Goal: Task Accomplishment & Management: Manage account settings

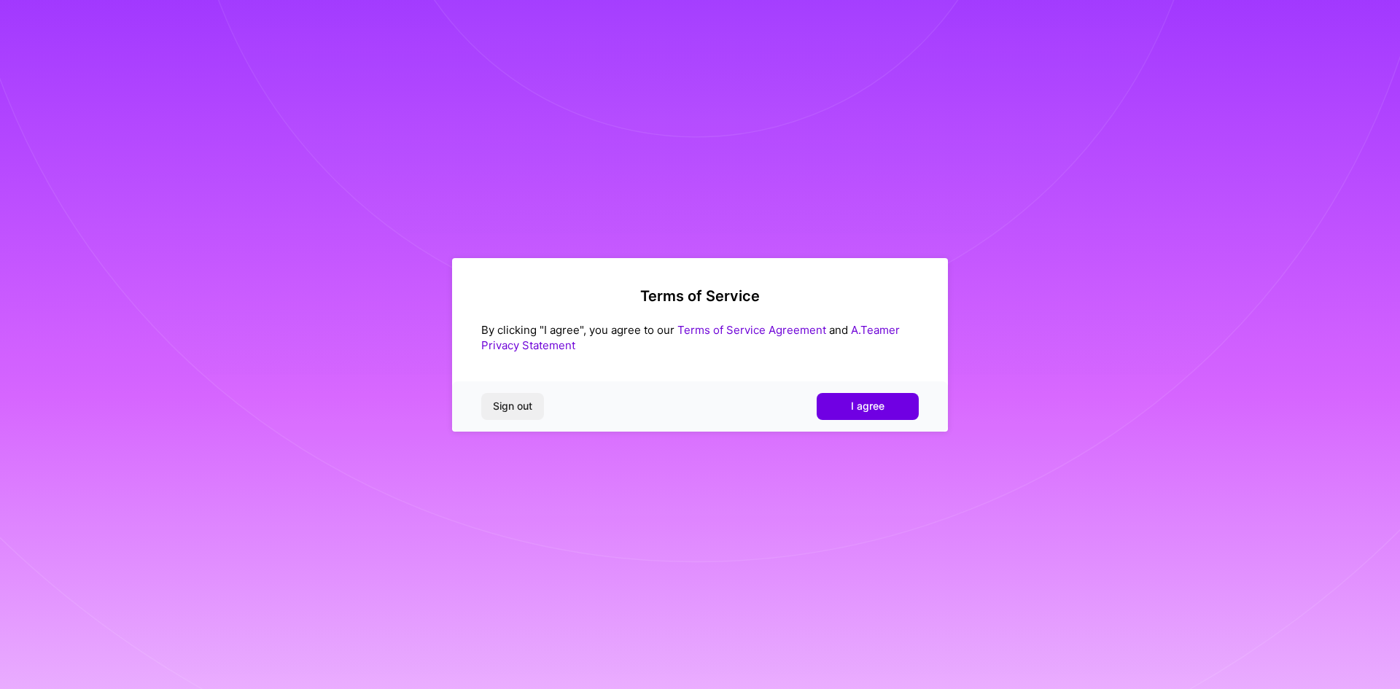
click at [828, 408] on button "I agree" at bounding box center [868, 406] width 102 height 26
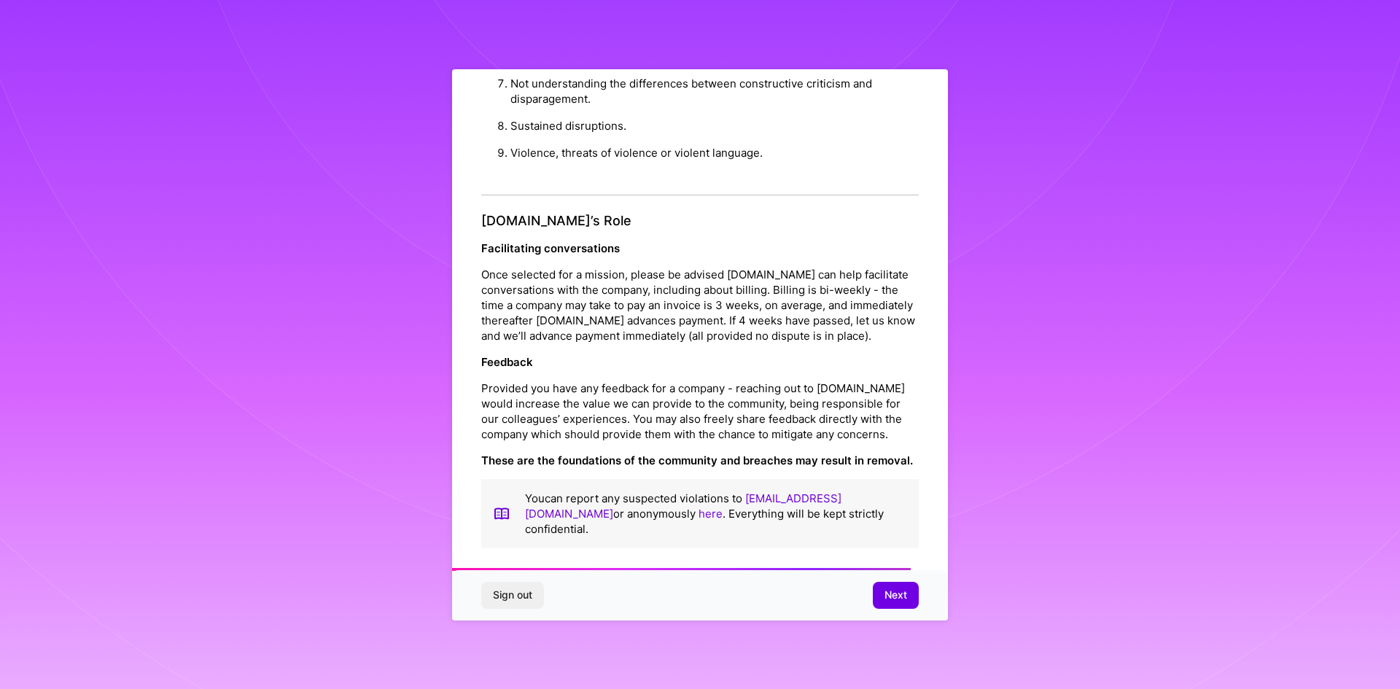
scroll to position [1555, 0]
click at [898, 592] on span "Next" at bounding box center [895, 595] width 23 height 15
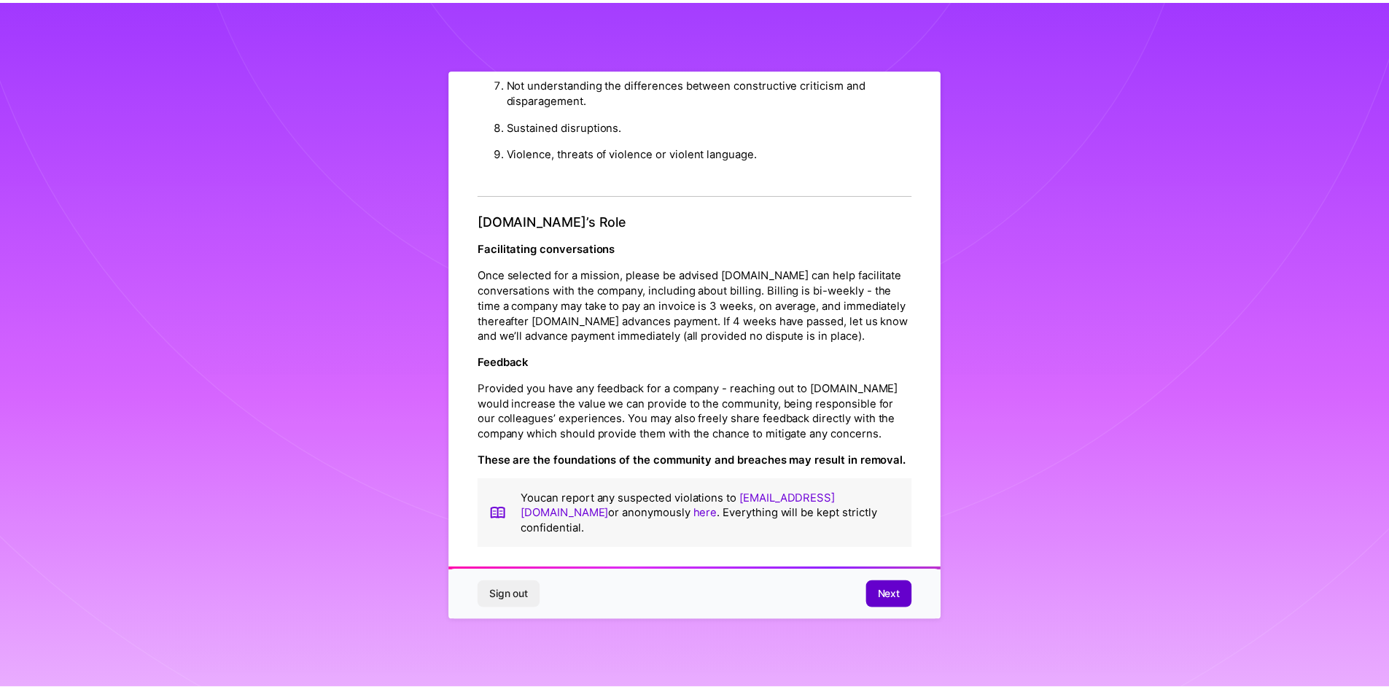
scroll to position [0, 0]
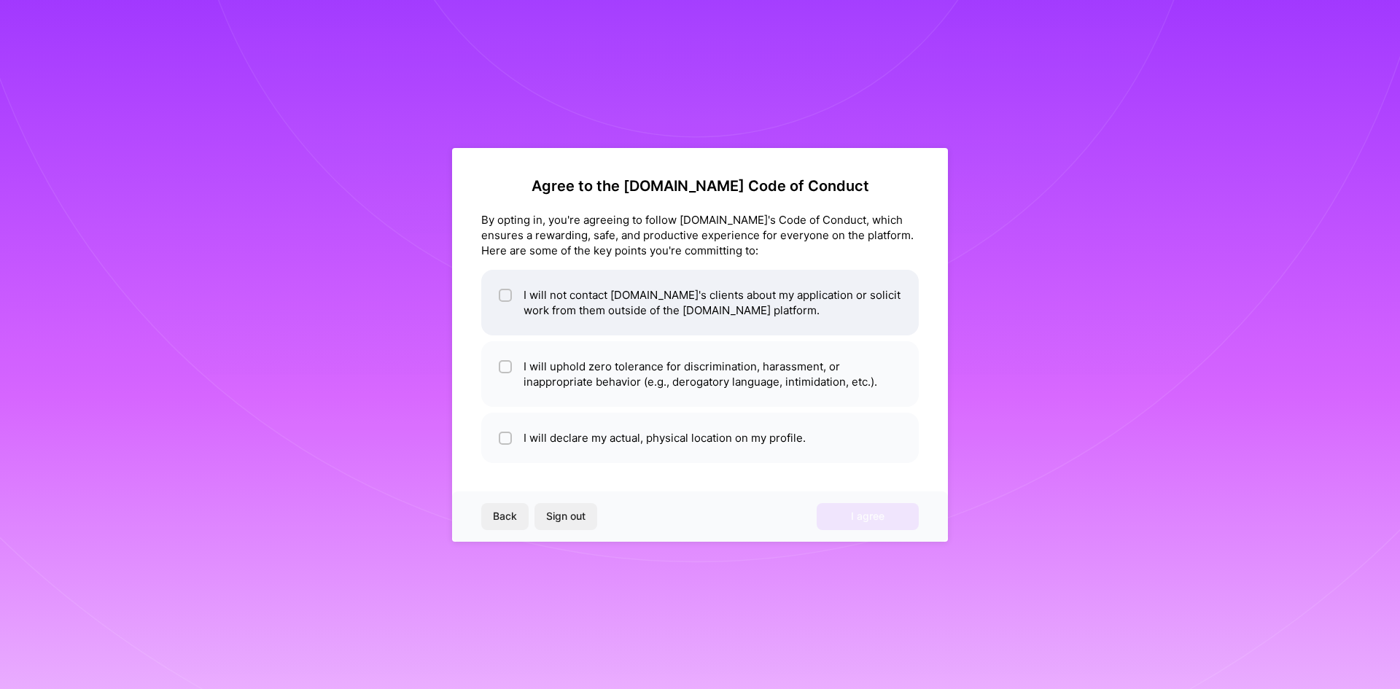
click at [502, 296] on input "checkbox" at bounding box center [507, 296] width 10 height 10
checkbox input "true"
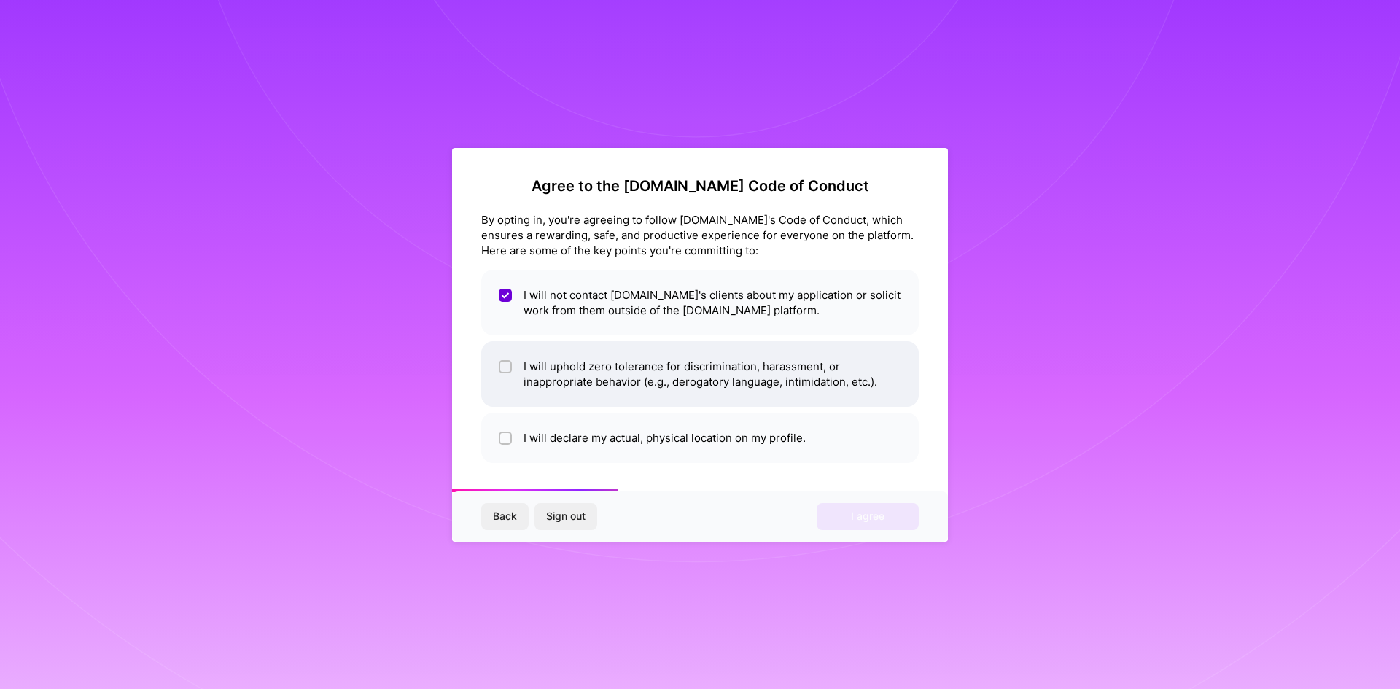
click at [510, 368] on div at bounding box center [505, 366] width 13 height 13
checkbox input "true"
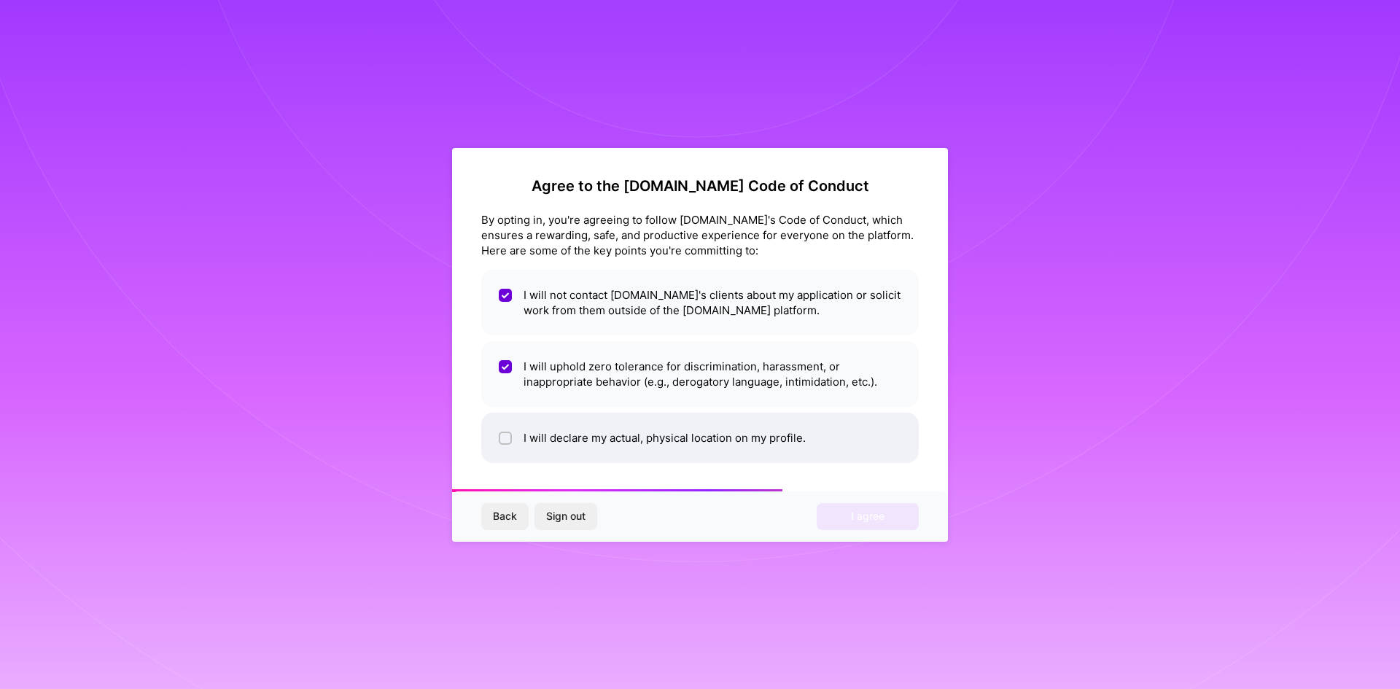
click at [509, 440] on input "checkbox" at bounding box center [507, 439] width 10 height 10
checkbox input "true"
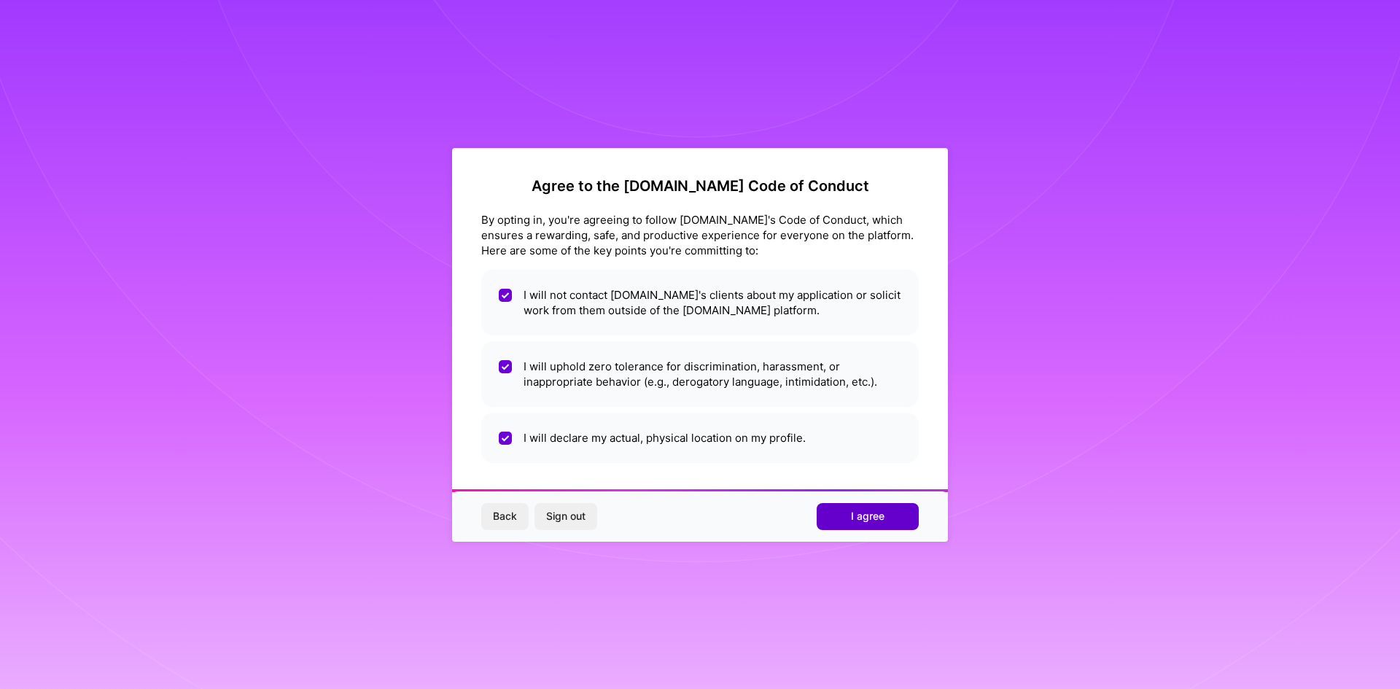
click at [869, 522] on span "I agree" at bounding box center [868, 516] width 34 height 15
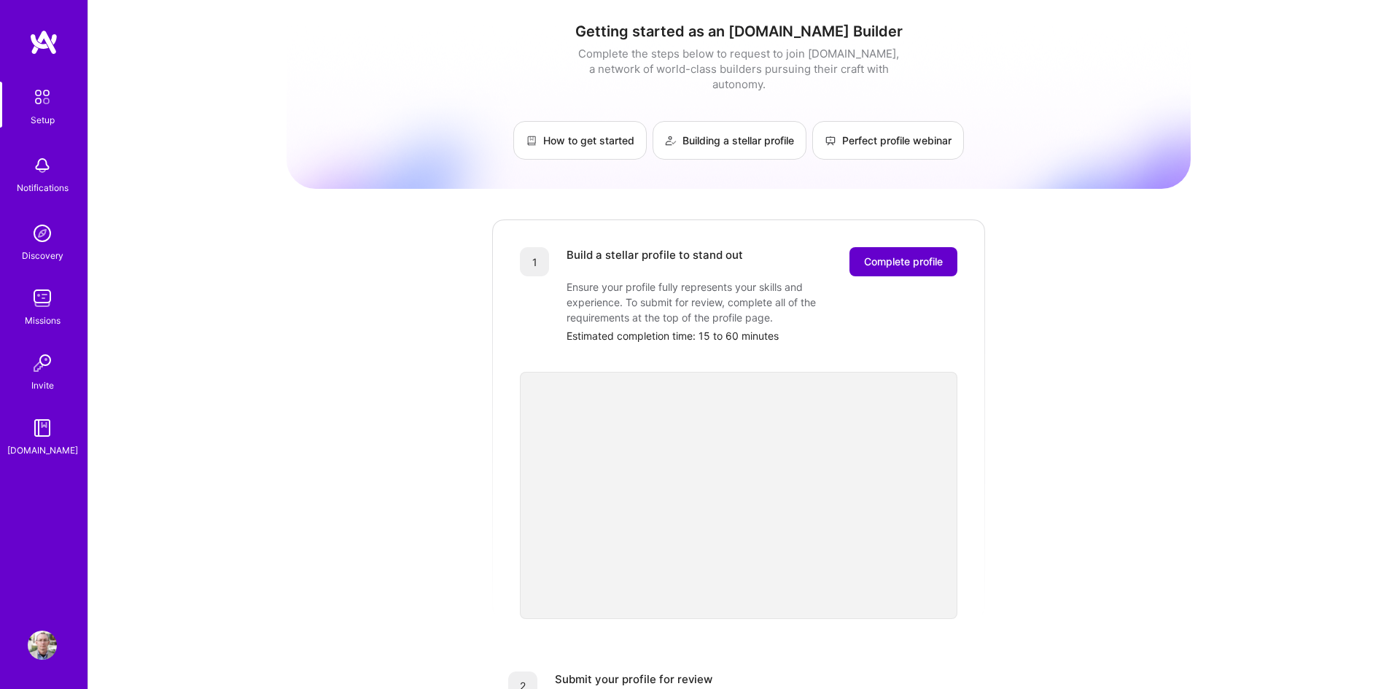
click at [905, 254] on span "Complete profile" at bounding box center [903, 261] width 79 height 15
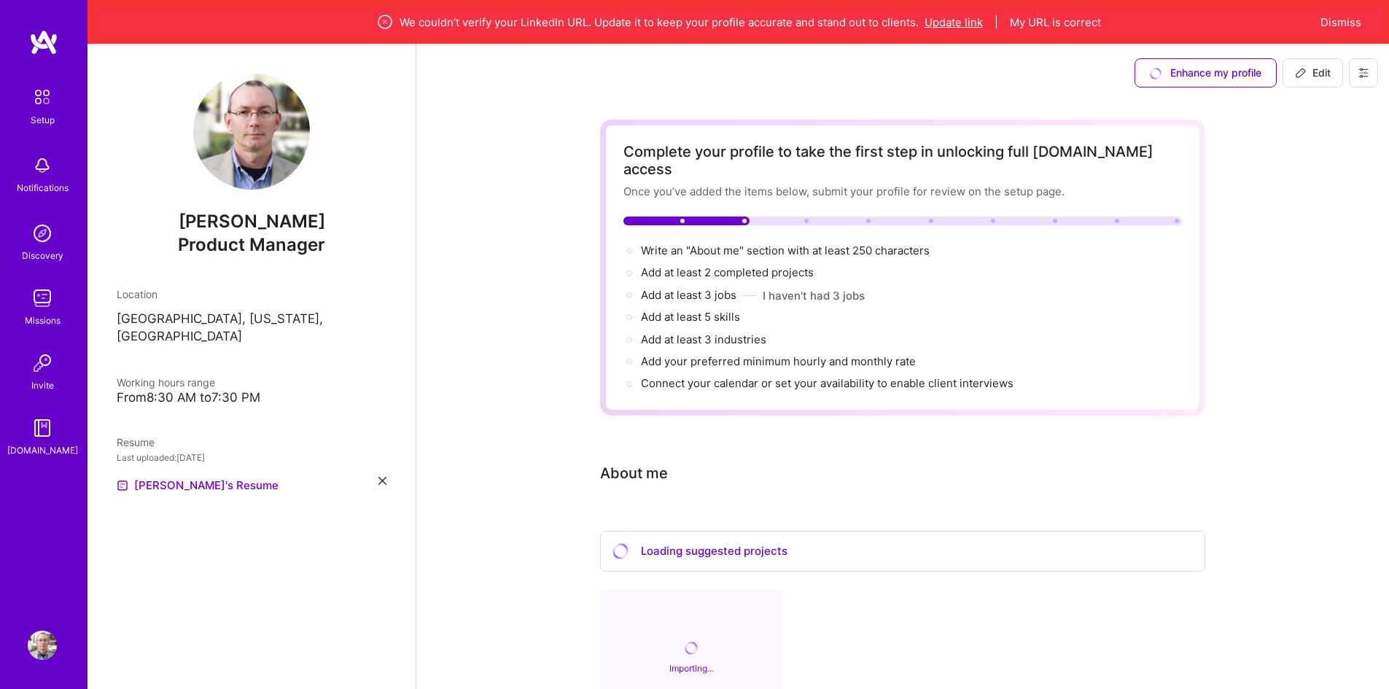
click at [943, 23] on button "Update link" at bounding box center [953, 22] width 58 height 15
select select "US"
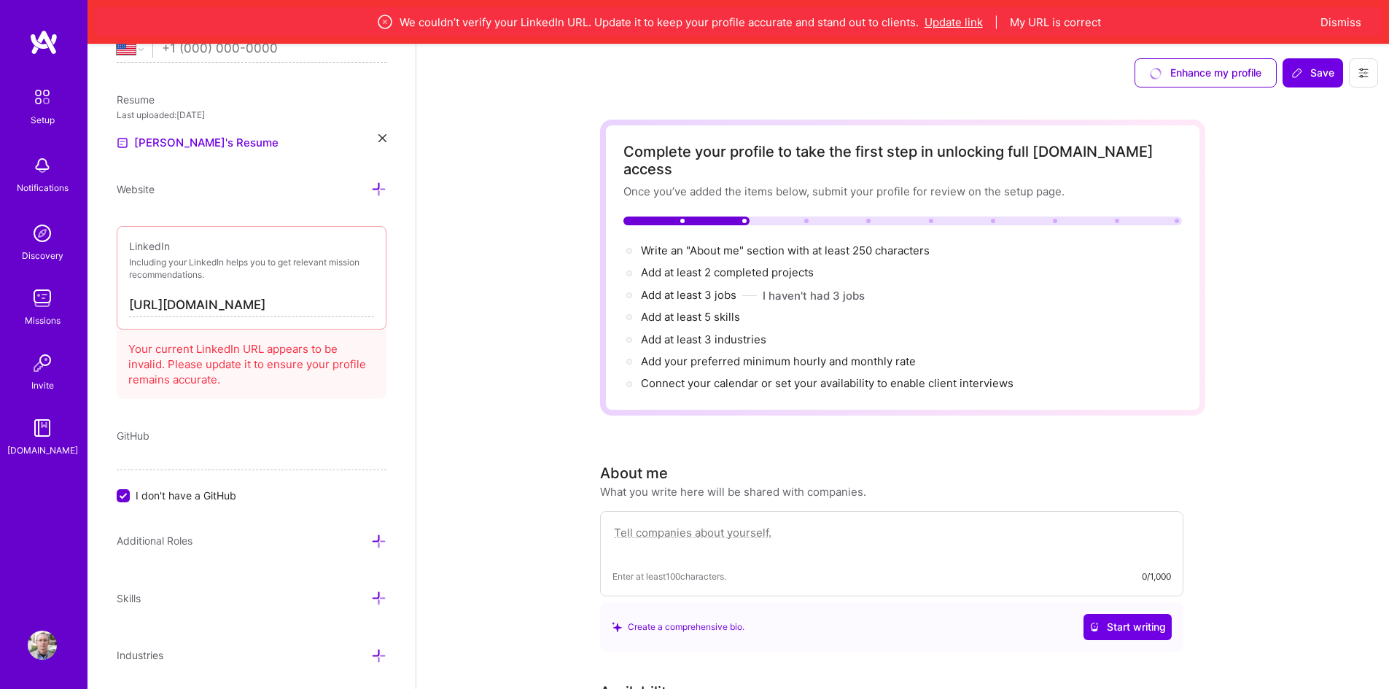
scroll to position [605, 0]
click at [244, 307] on input "[URL][DOMAIN_NAME]" at bounding box center [251, 304] width 245 height 23
drag, startPoint x: 337, startPoint y: 303, endPoint x: 51, endPoint y: 305, distance: 285.8
paste input "www.linkedin.com/in/gcoyle/"
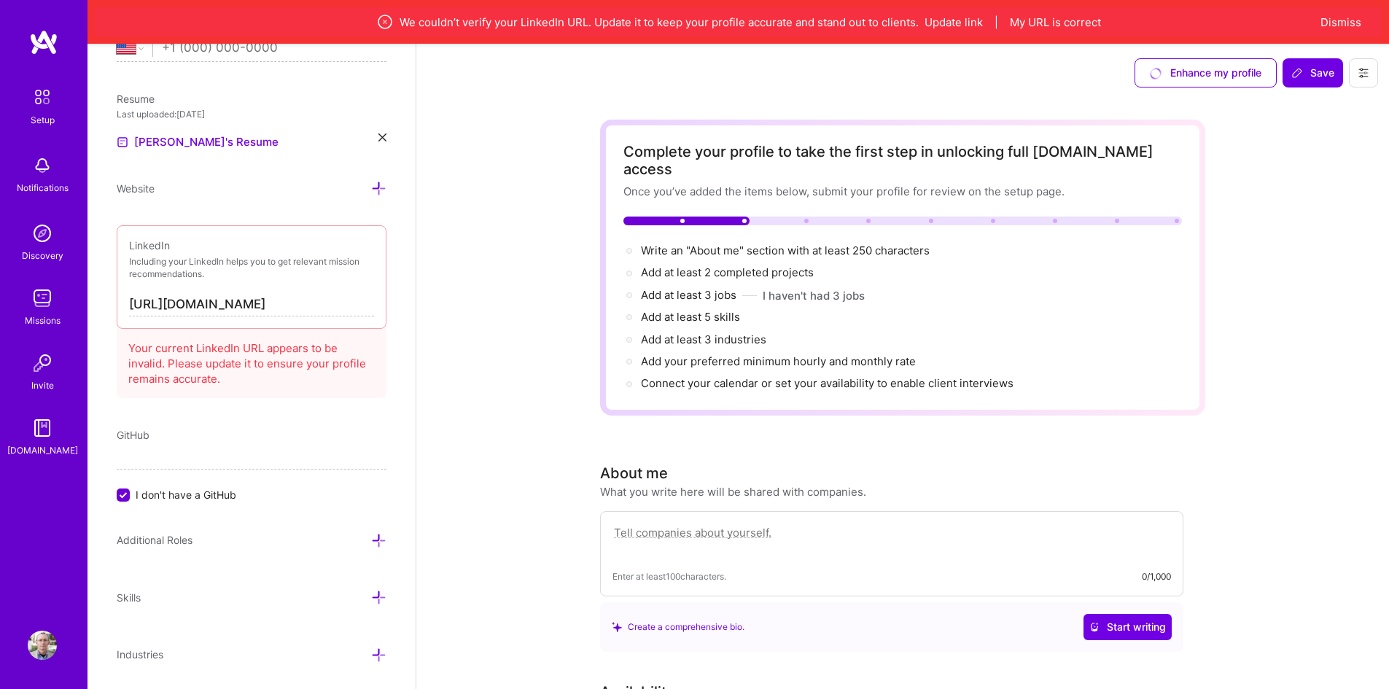
type input "https://www.linkedin.com/in/gcoyle/"
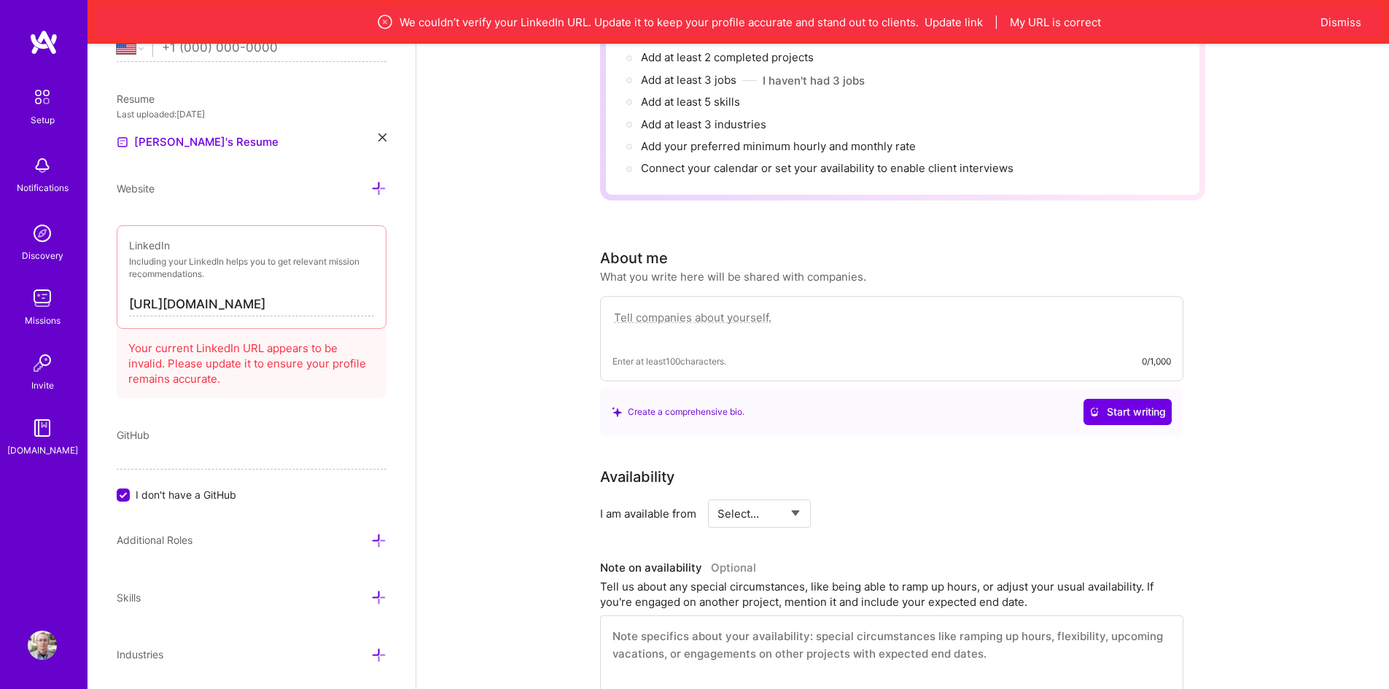
scroll to position [219, 0]
click at [352, 300] on input "https://www.linkedin.com/in/gcoyle/" at bounding box center [251, 304] width 245 height 23
click at [283, 361] on div "Your current LinkedIn URL appears to be invalid. Please update it to ensure you…" at bounding box center [252, 360] width 270 height 75
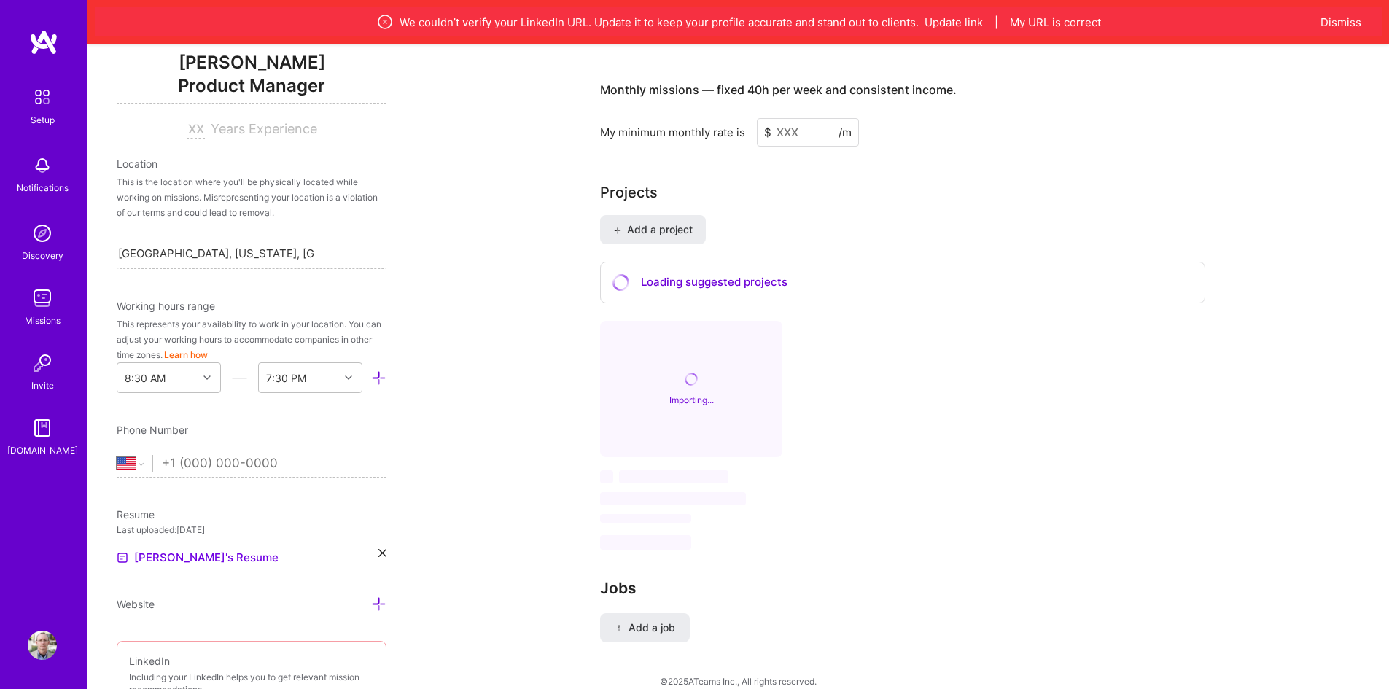
scroll to position [437, 0]
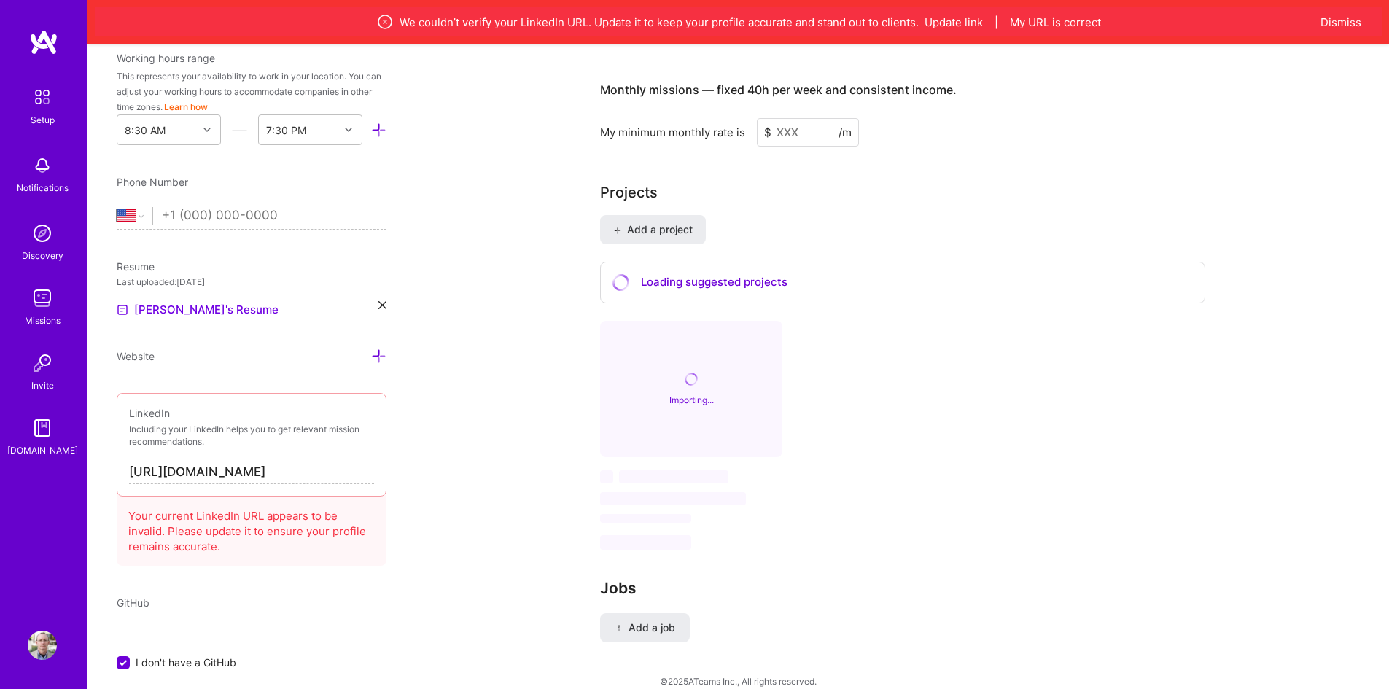
click at [245, 221] on input "tel" at bounding box center [265, 216] width 206 height 42
type input "1 (571) 294-6717"
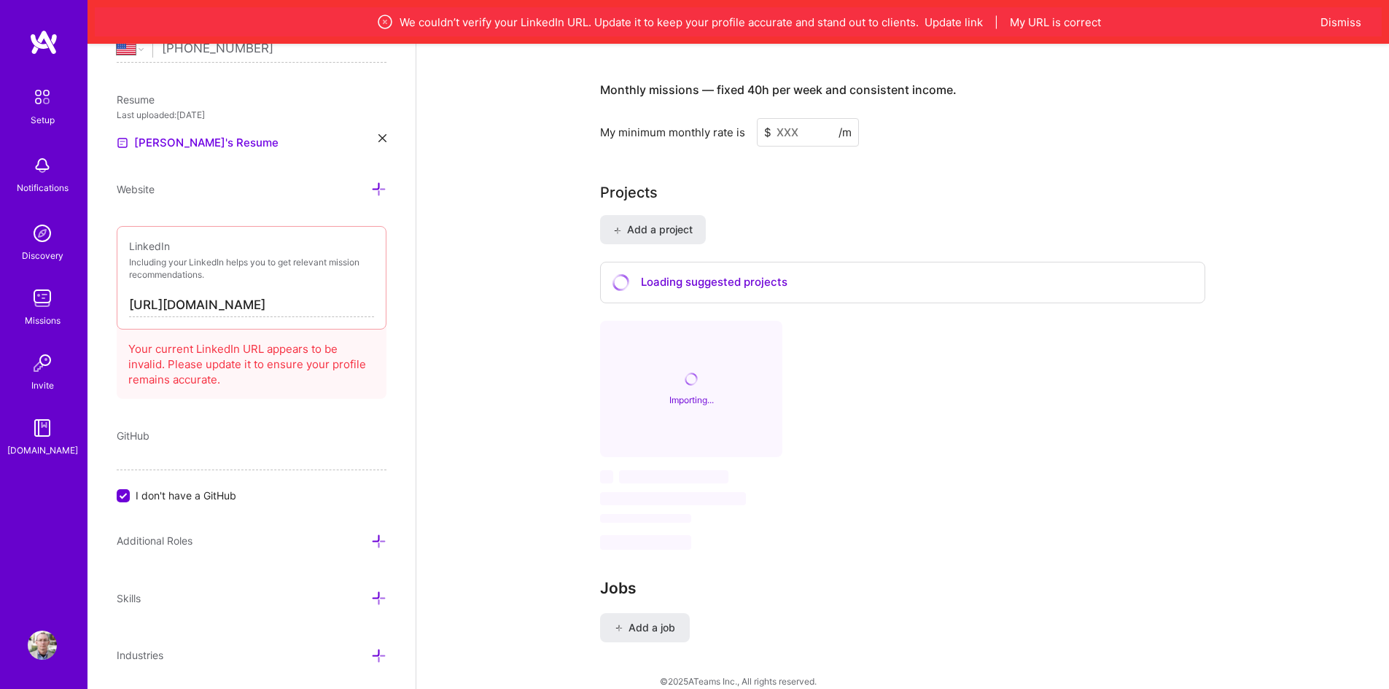
scroll to position [605, 0]
click at [246, 309] on input "https://www.linkedin.com/in/gcoyle/" at bounding box center [251, 304] width 245 height 23
drag, startPoint x: 169, startPoint y: 304, endPoint x: 58, endPoint y: 308, distance: 111.6
click at [325, 299] on input "www.linkedin.com/in/gcoyle/" at bounding box center [251, 304] width 245 height 23
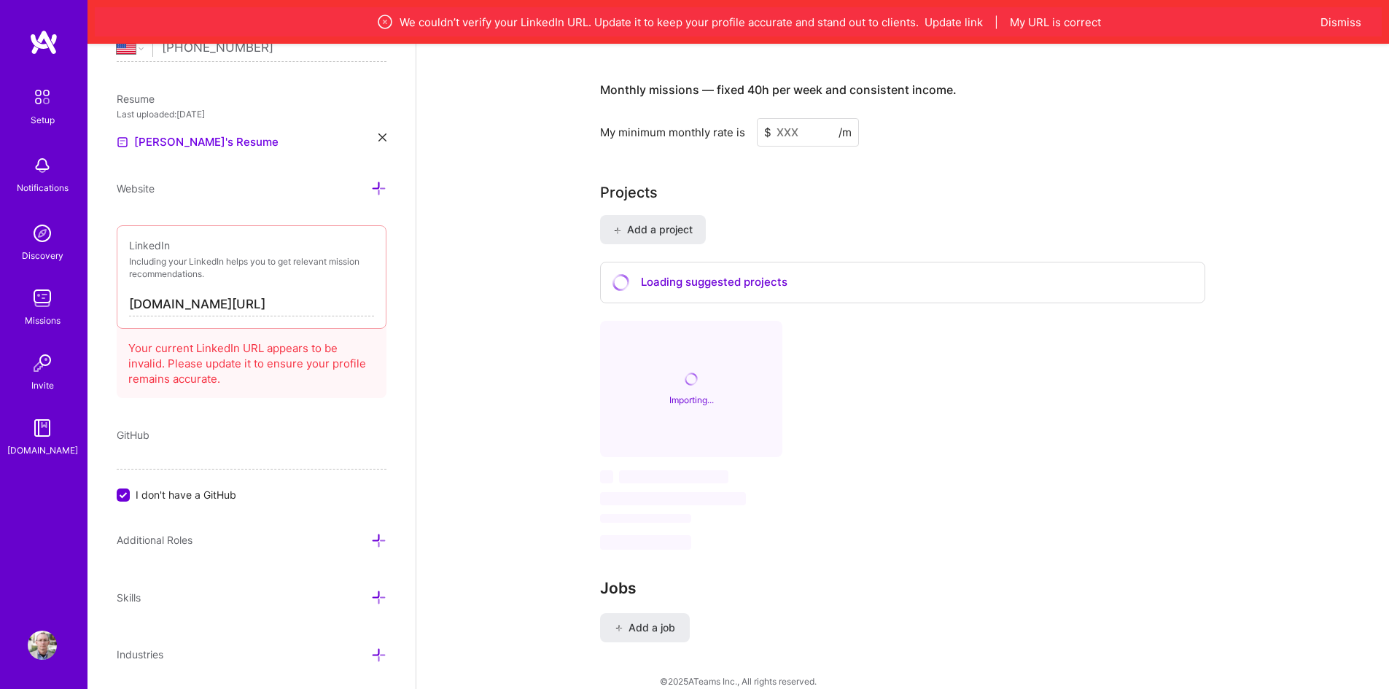
type input "www.linkedin.com/in/gcoyle"
drag, startPoint x: 320, startPoint y: 299, endPoint x: 51, endPoint y: 304, distance: 269.1
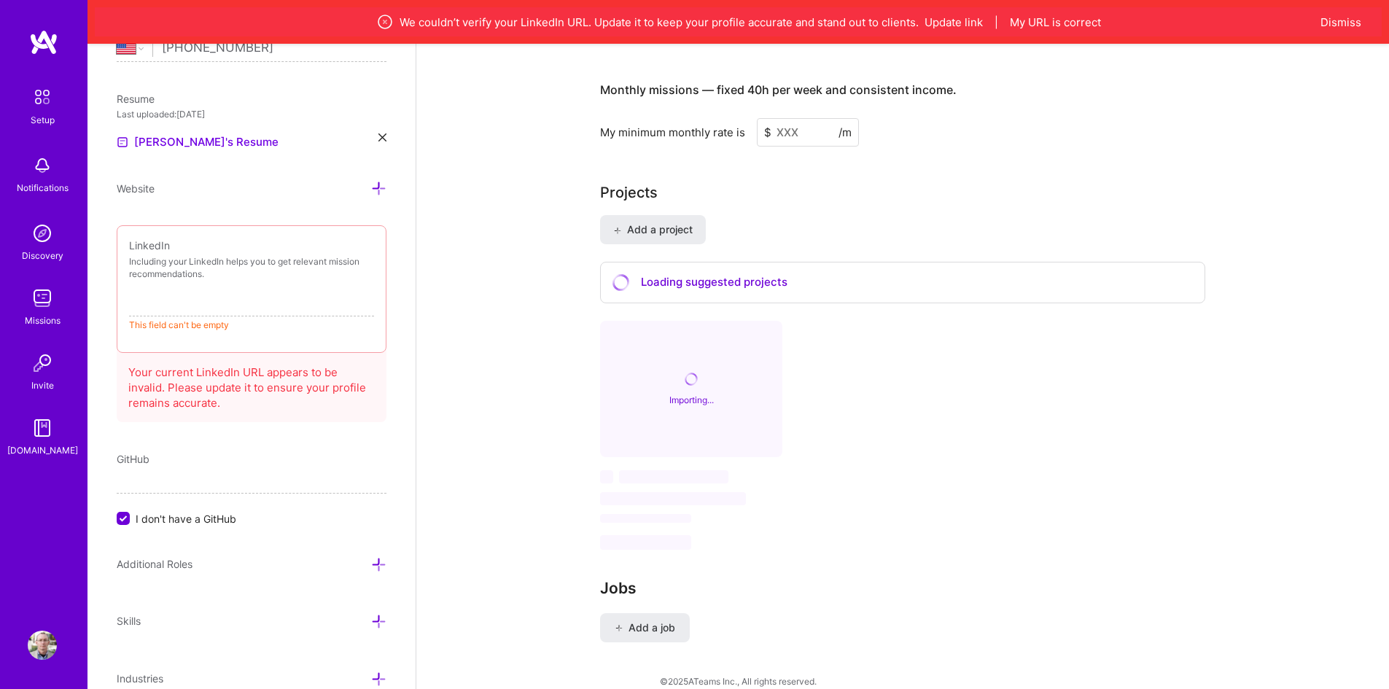
click at [219, 187] on div "Website" at bounding box center [252, 188] width 270 height 17
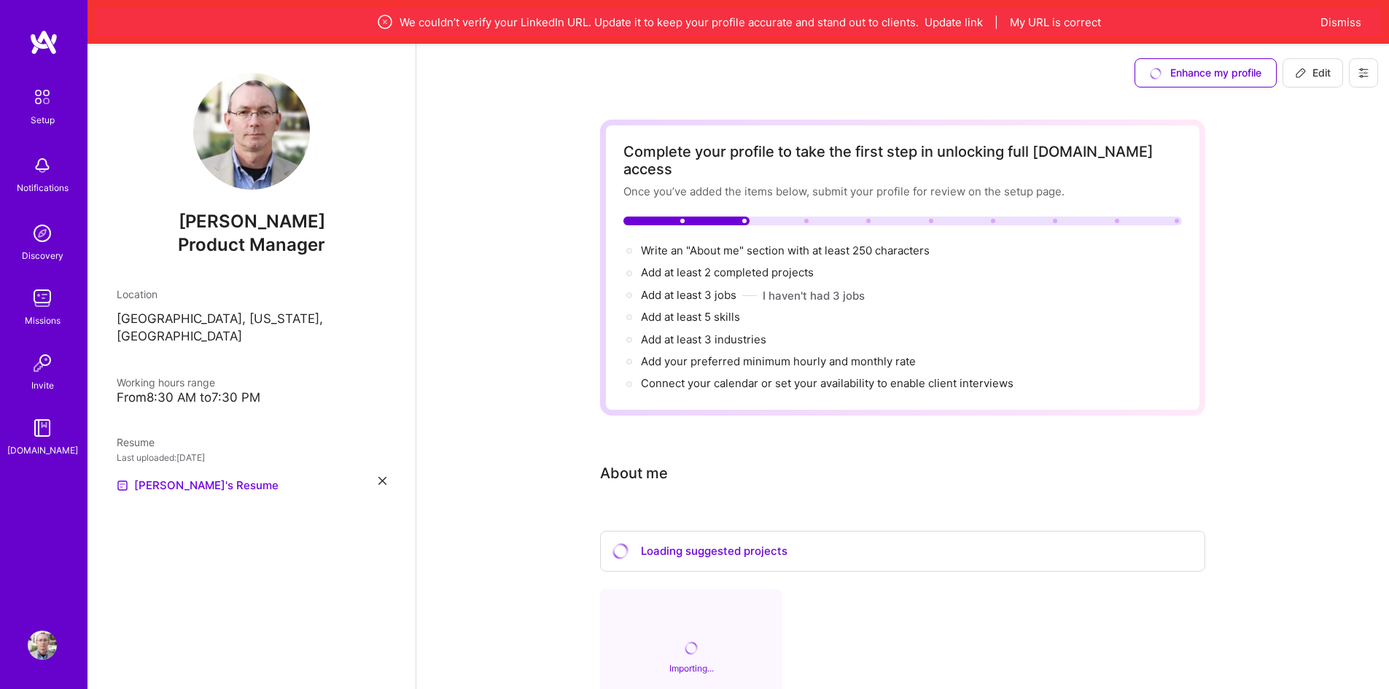
scroll to position [176, 0]
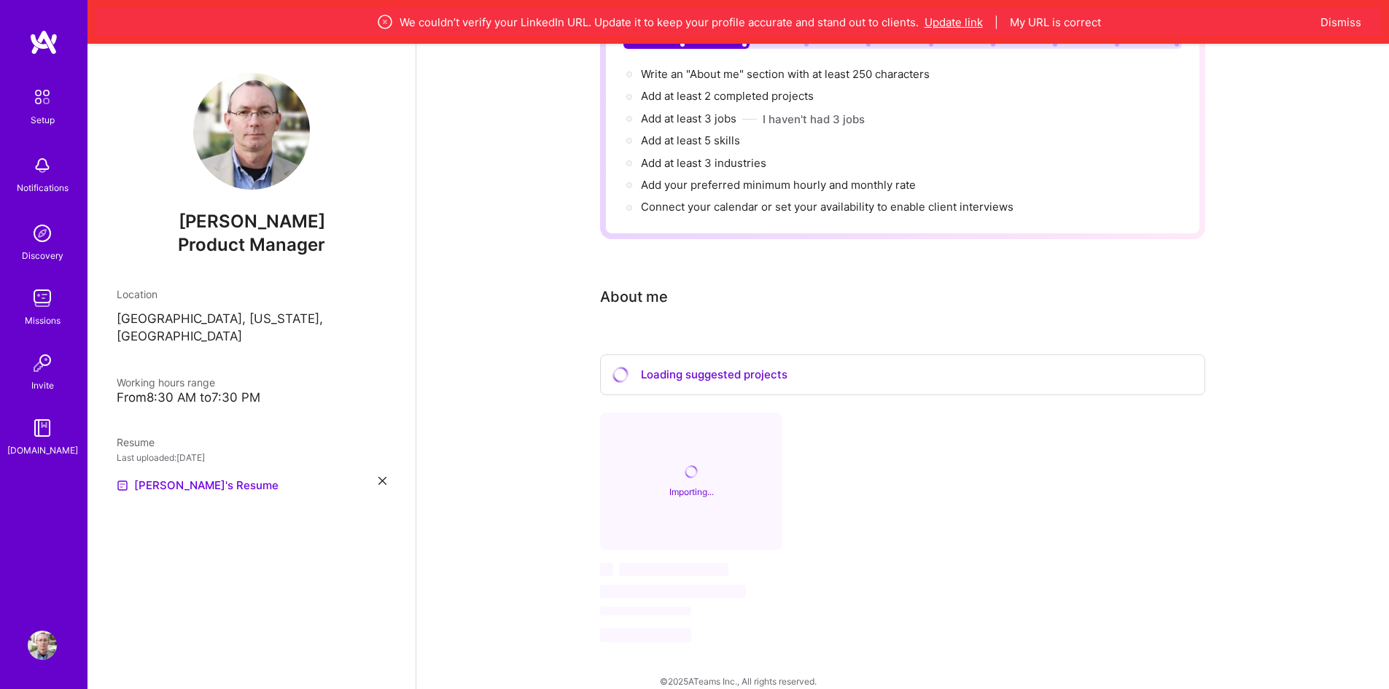
click at [960, 20] on button "Update link" at bounding box center [953, 22] width 58 height 15
select select "US"
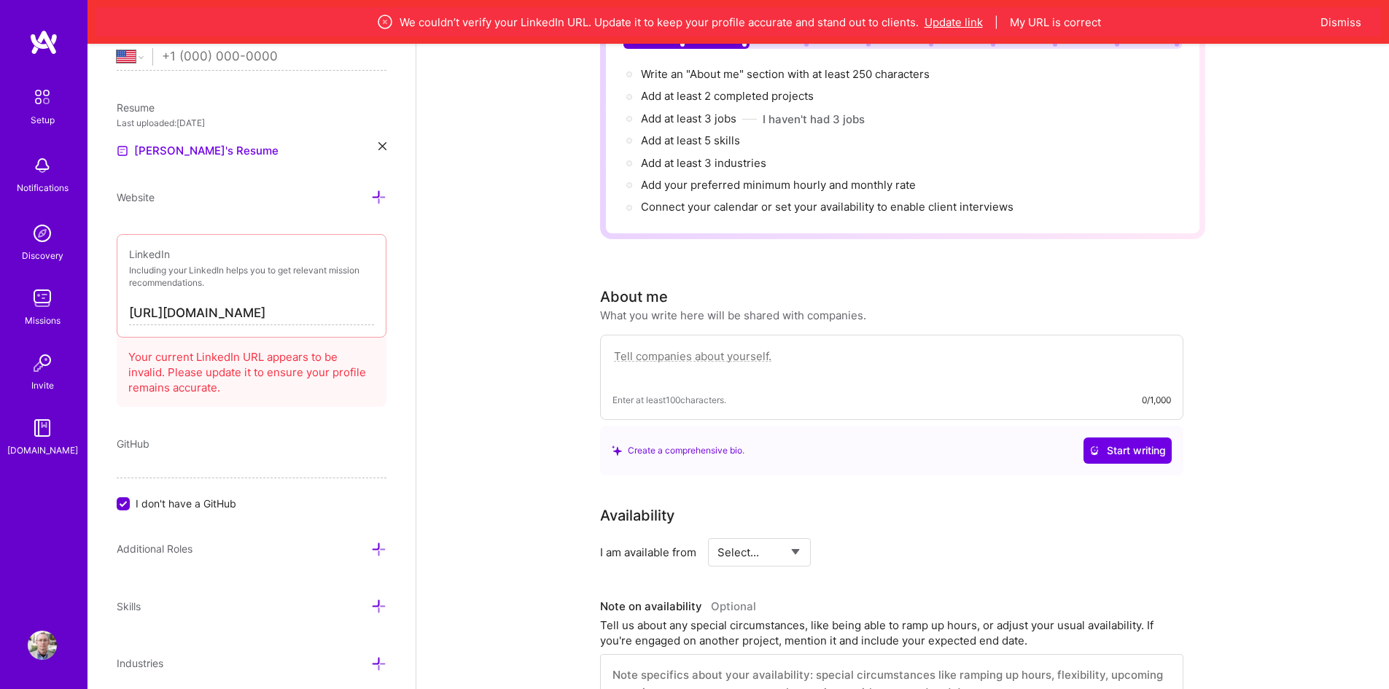
scroll to position [605, 0]
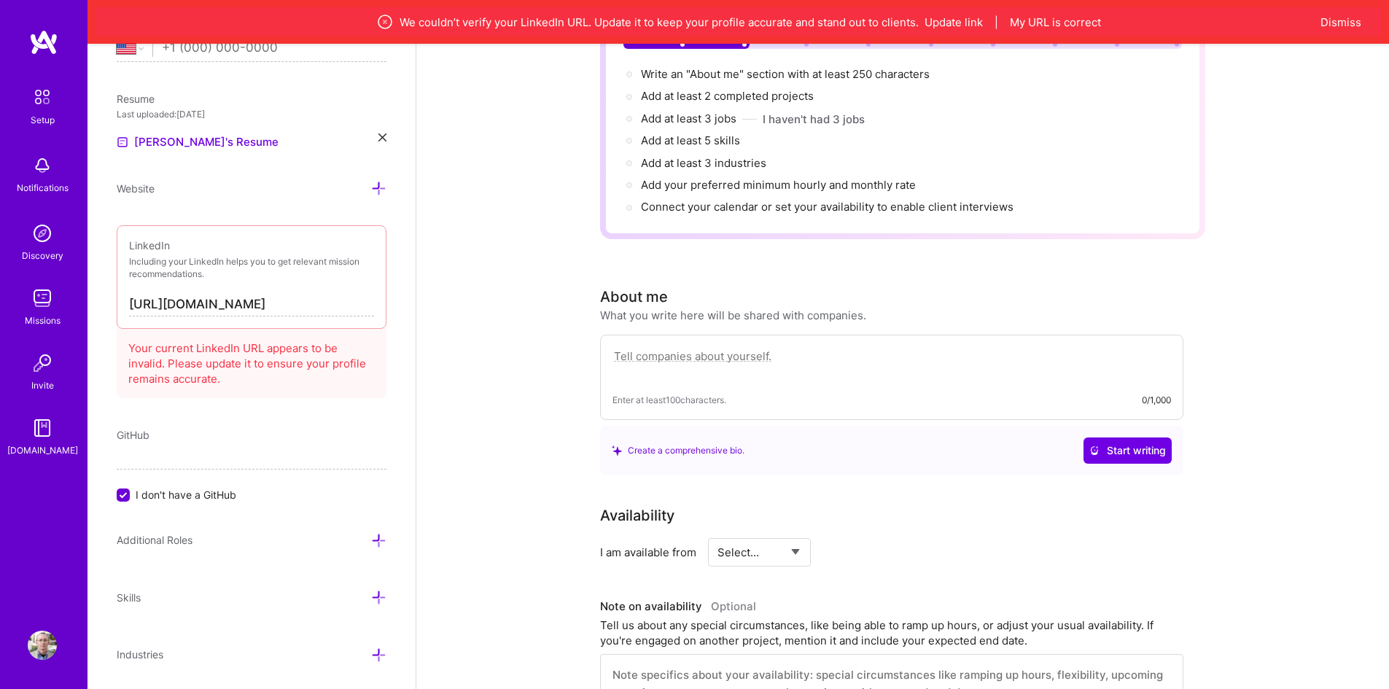
click at [172, 303] on input "[URL][DOMAIN_NAME]" at bounding box center [251, 304] width 245 height 23
click at [228, 306] on input "[URL][DOMAIN_NAME]" at bounding box center [251, 304] width 245 height 23
type input "[URL][DOMAIN_NAME]"
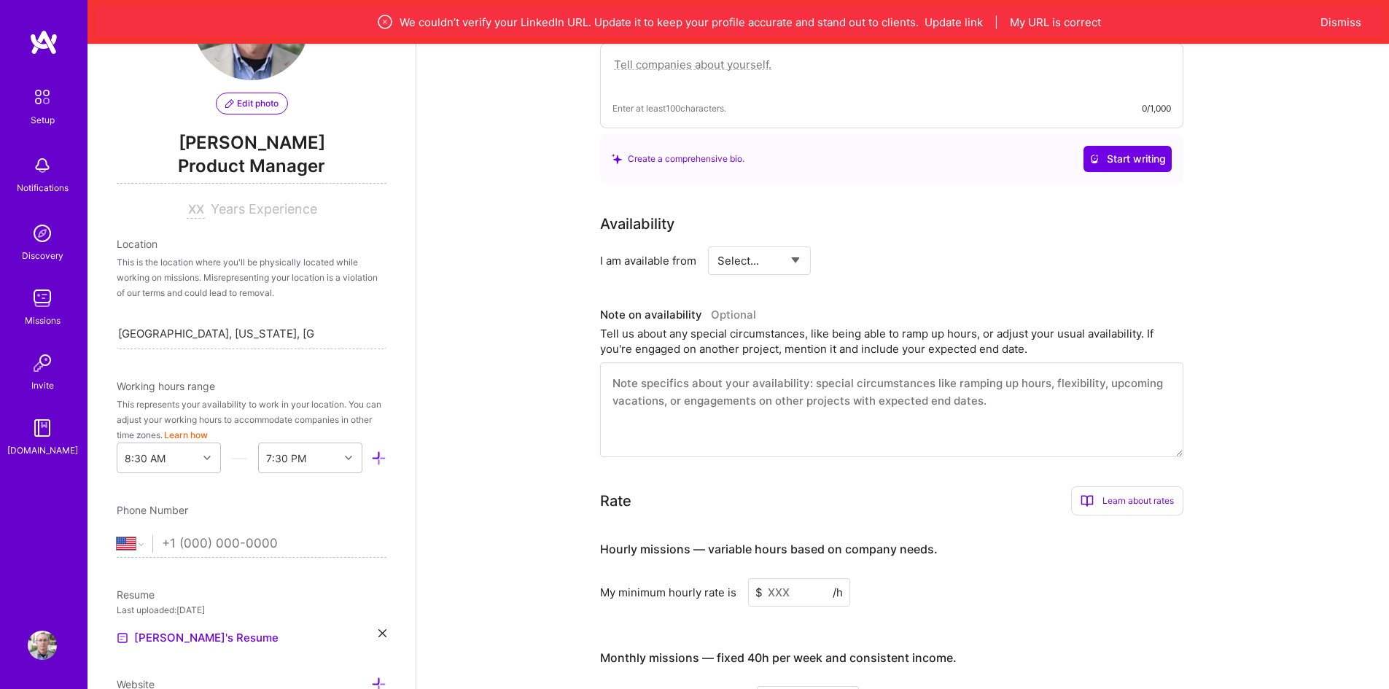
scroll to position [0, 0]
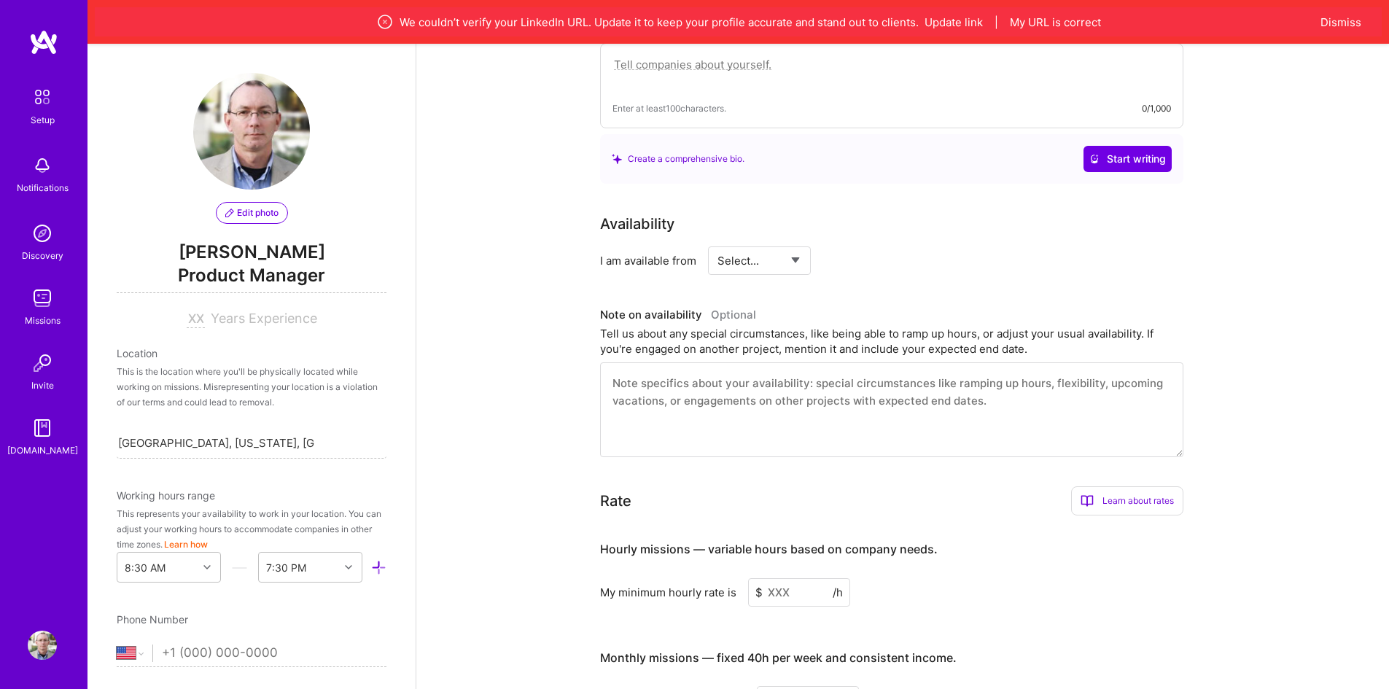
click at [45, 157] on img at bounding box center [42, 165] width 29 height 29
click at [45, 157] on div "Setup Notifications Discovery Missions Invite [DOMAIN_NAME]" at bounding box center [43, 270] width 87 height 376
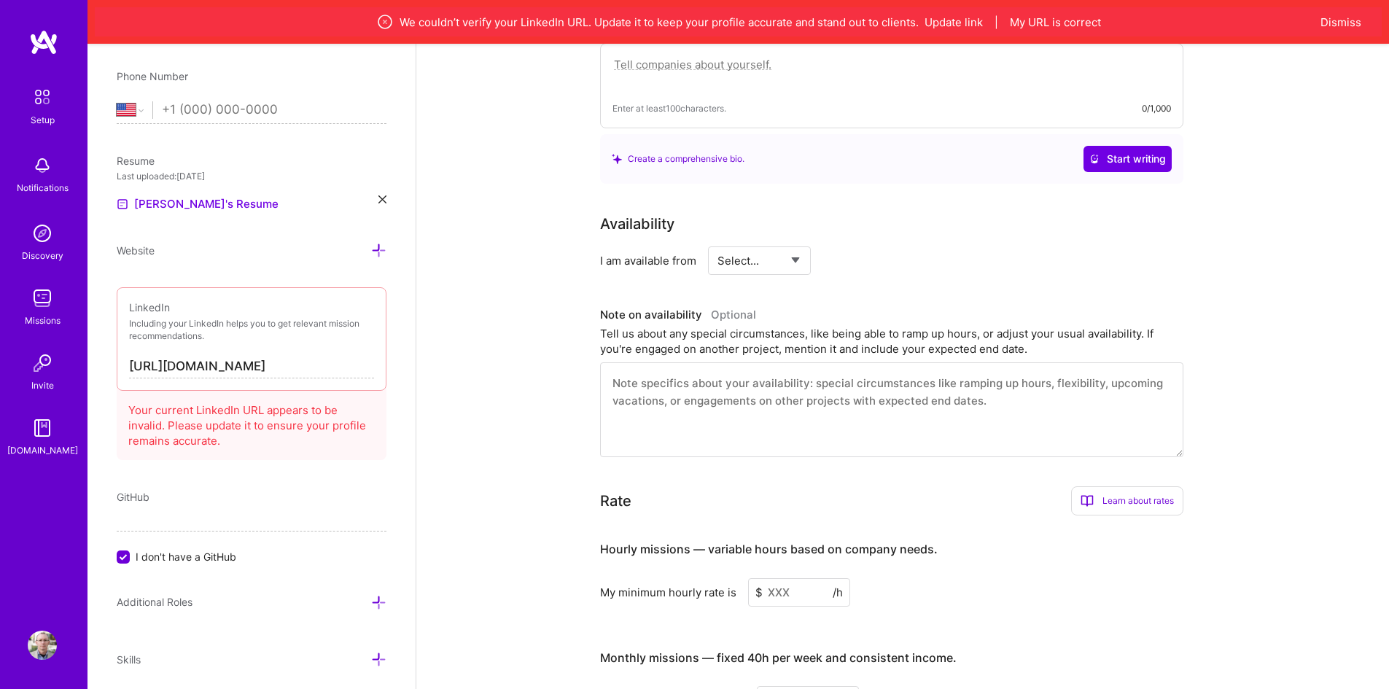
scroll to position [583, 0]
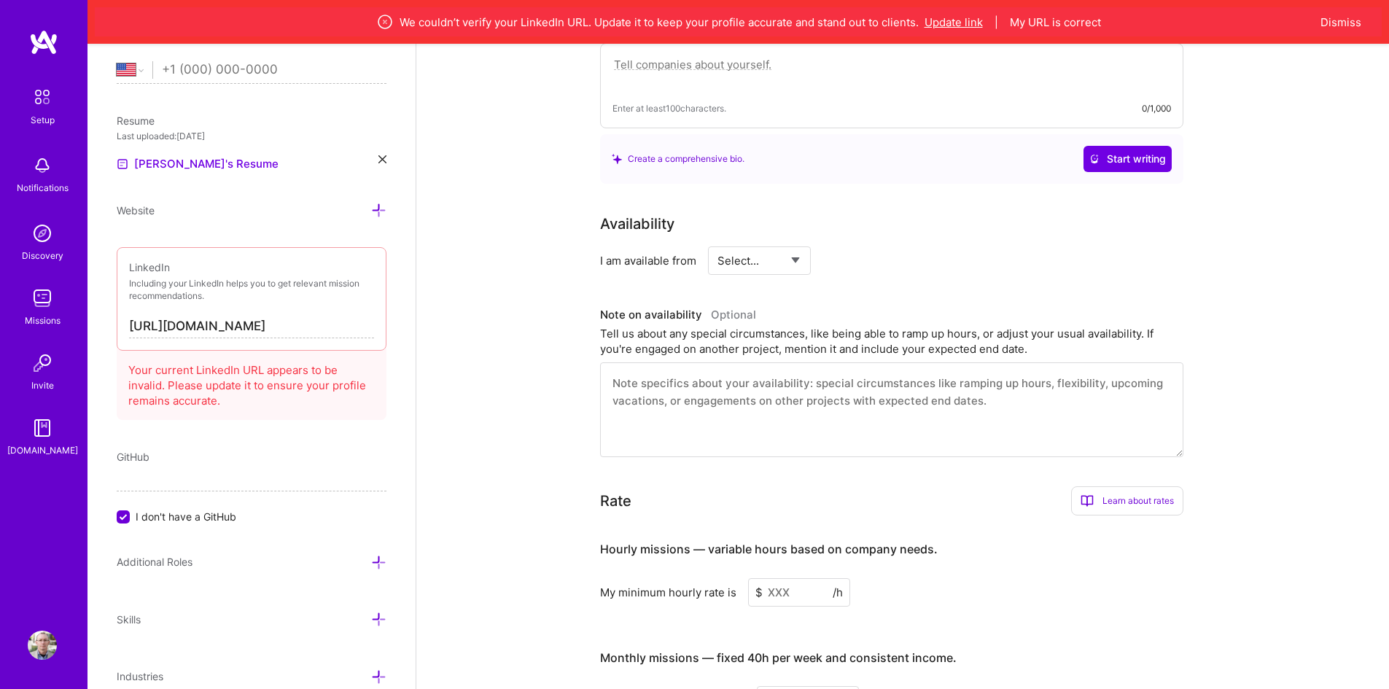
click at [962, 20] on button "Update link" at bounding box center [953, 22] width 58 height 15
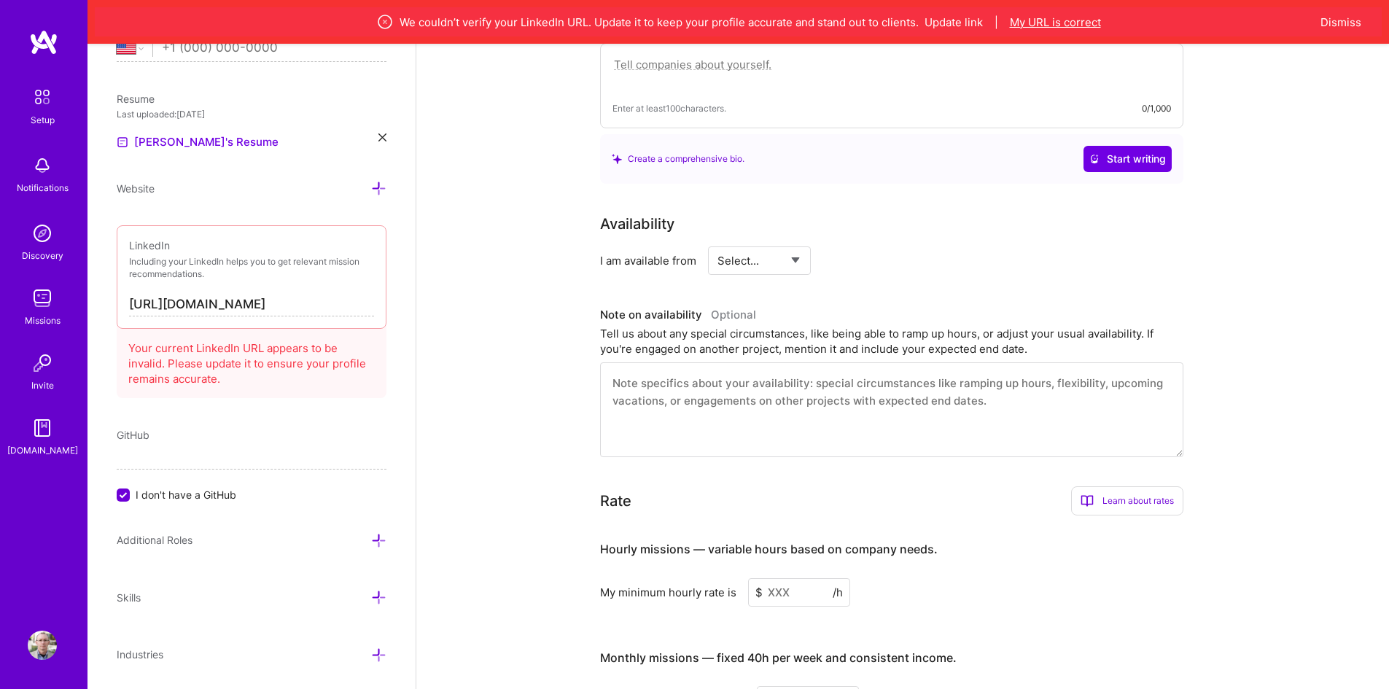
click at [1040, 21] on button "My URL is correct" at bounding box center [1055, 22] width 91 height 15
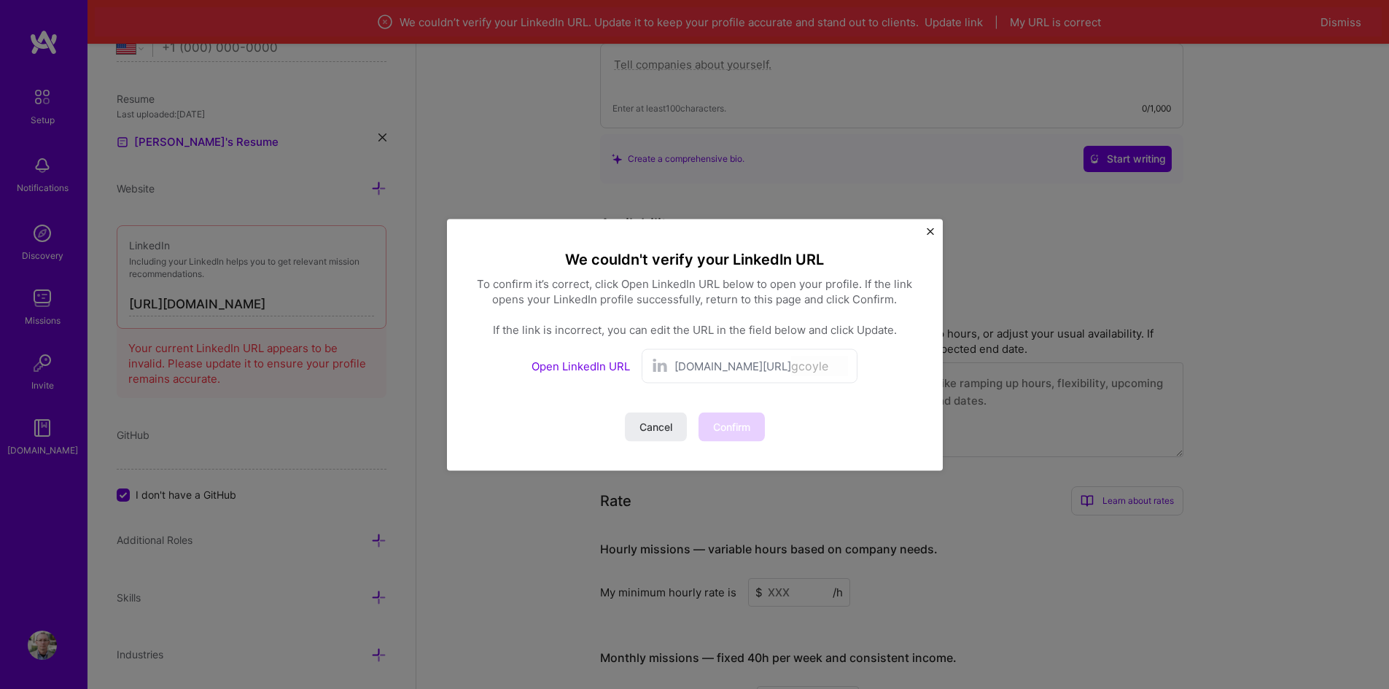
click at [602, 371] on link "Open LinkedIn URL" at bounding box center [581, 366] width 98 height 14
click at [736, 420] on span "Confirm" at bounding box center [731, 426] width 37 height 15
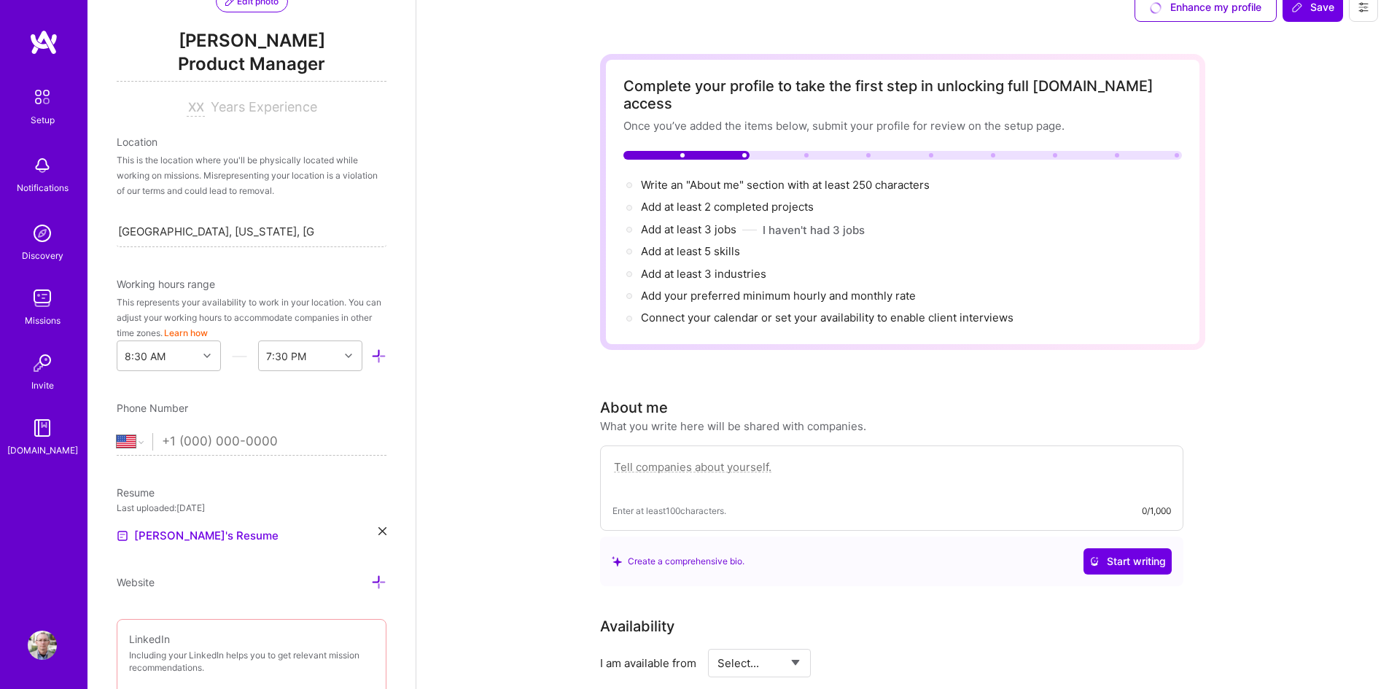
scroll to position [0, 0]
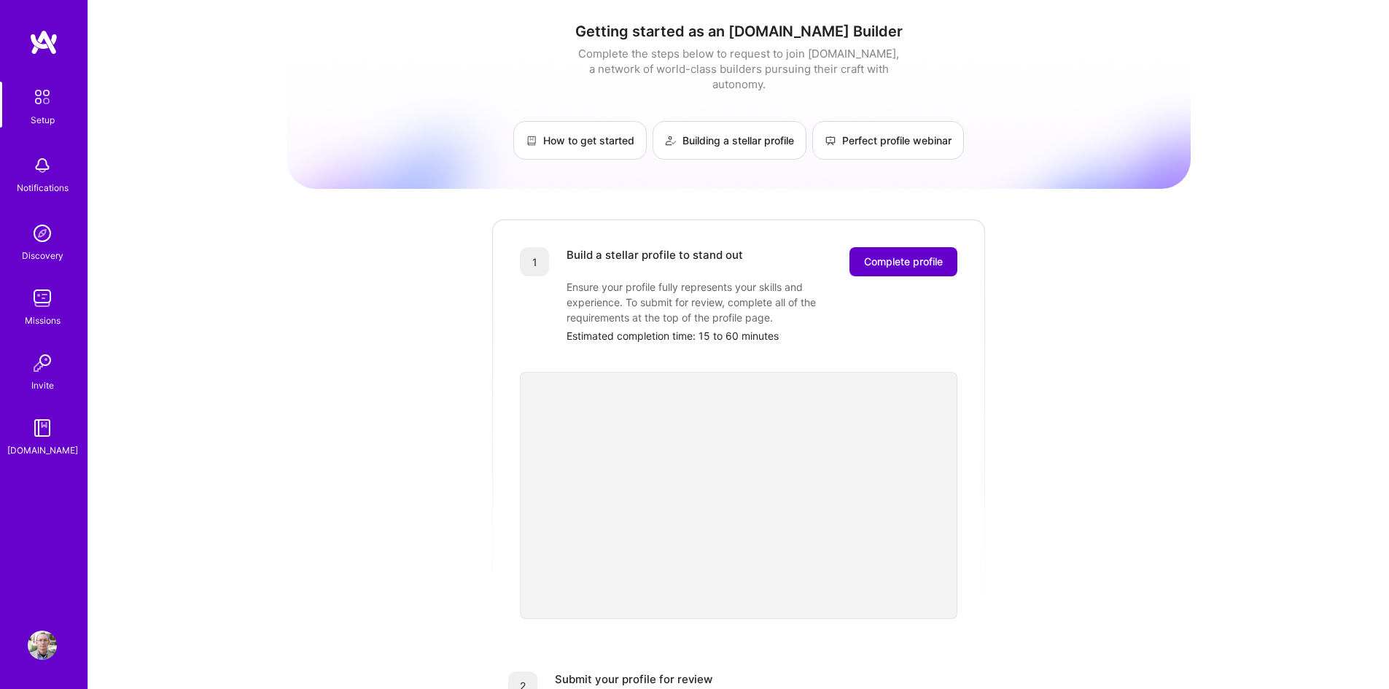
click at [915, 254] on span "Complete profile" at bounding box center [903, 261] width 79 height 15
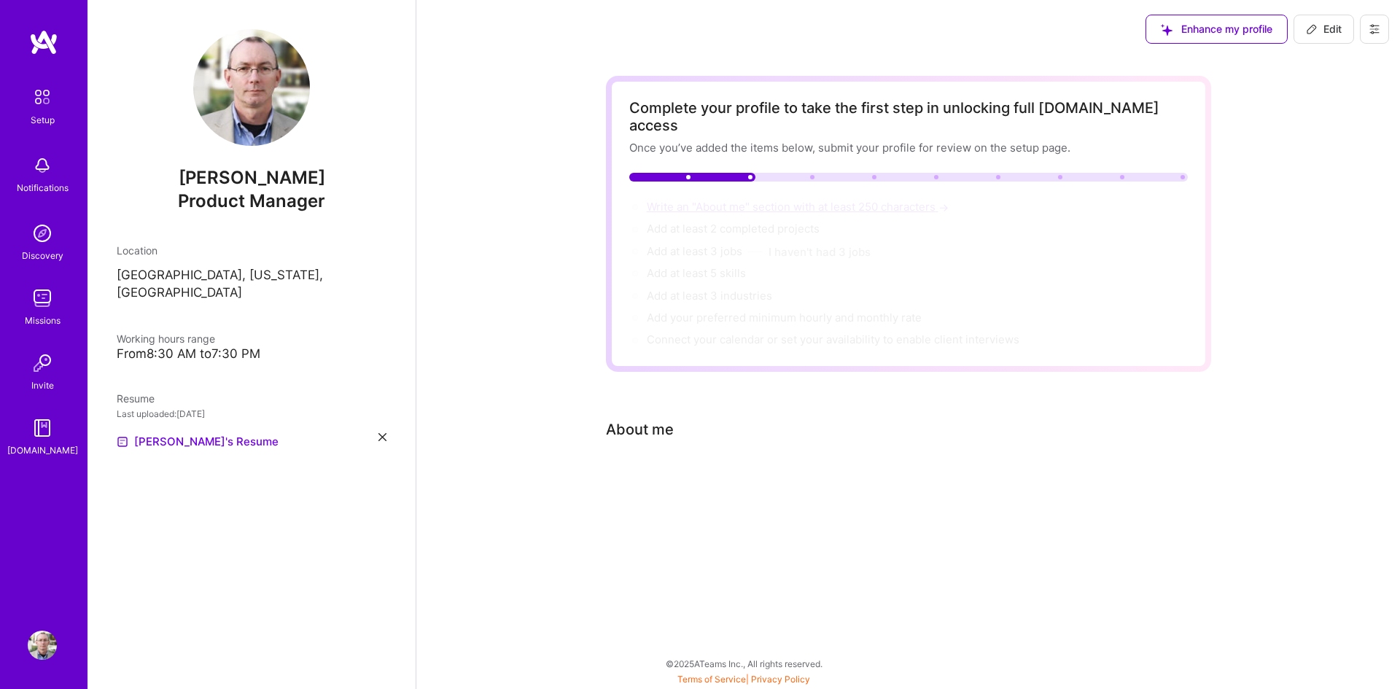
click at [736, 200] on span "Write an "About me" section with at least 250 characters →" at bounding box center [799, 207] width 305 height 14
select select "US"
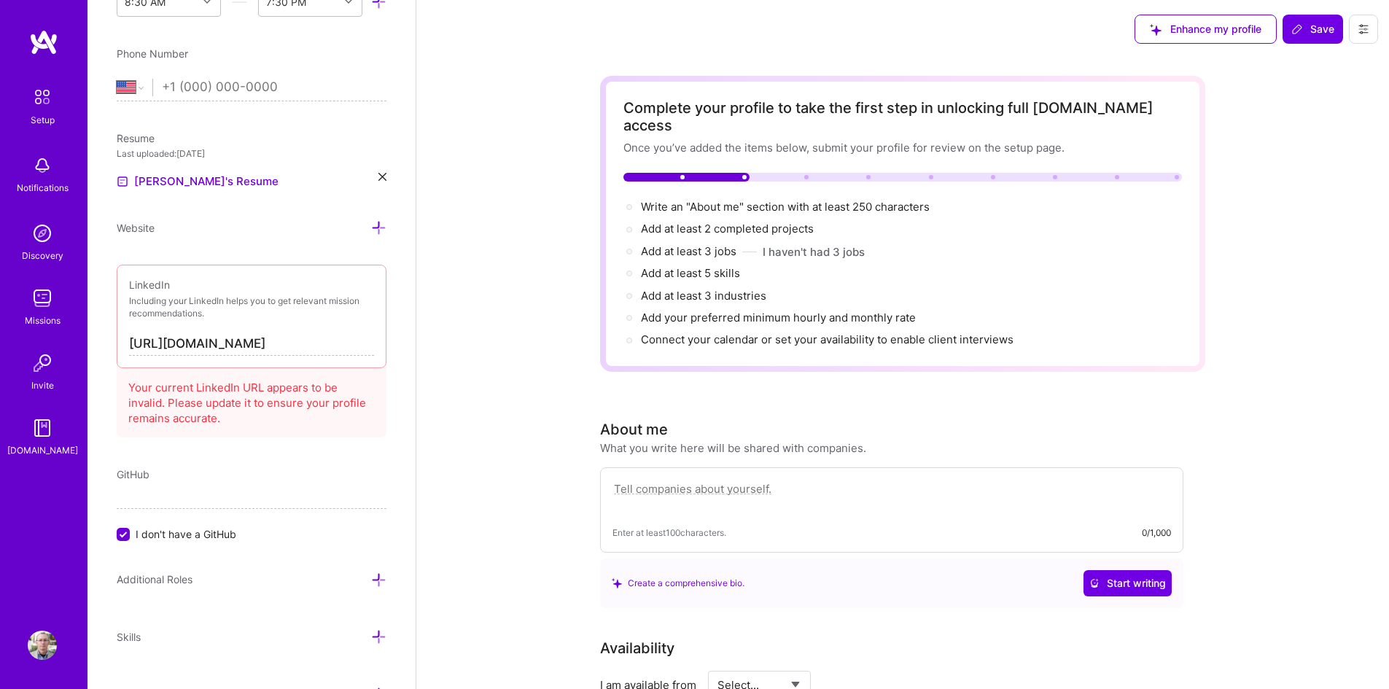
click at [174, 343] on input "[URL][DOMAIN_NAME]" at bounding box center [251, 343] width 245 height 23
type input "[URL][DOMAIN_NAME]"
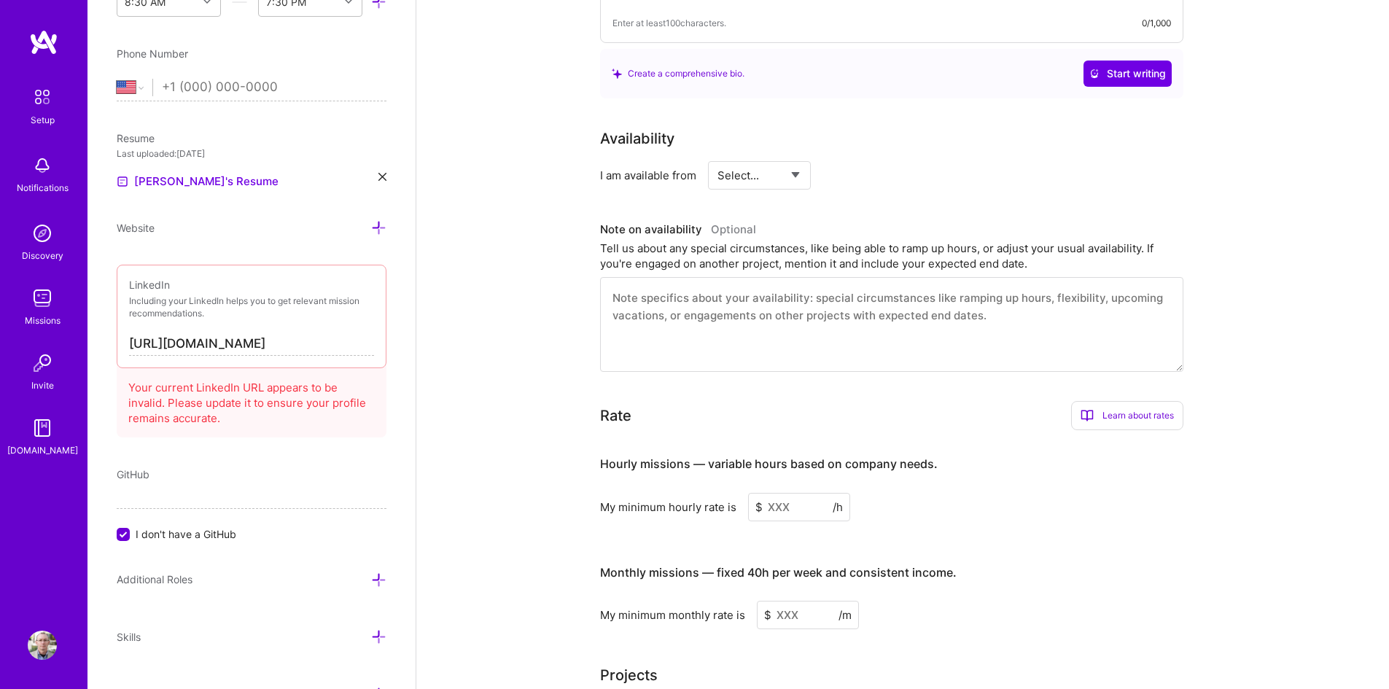
scroll to position [510, 0]
click at [798, 157] on select "Select... Right Now Future Date Not Available" at bounding box center [759, 174] width 84 height 37
select select "Right Now"
click at [717, 156] on select "Select... Right Now Future Date Not Available" at bounding box center [759, 174] width 84 height 37
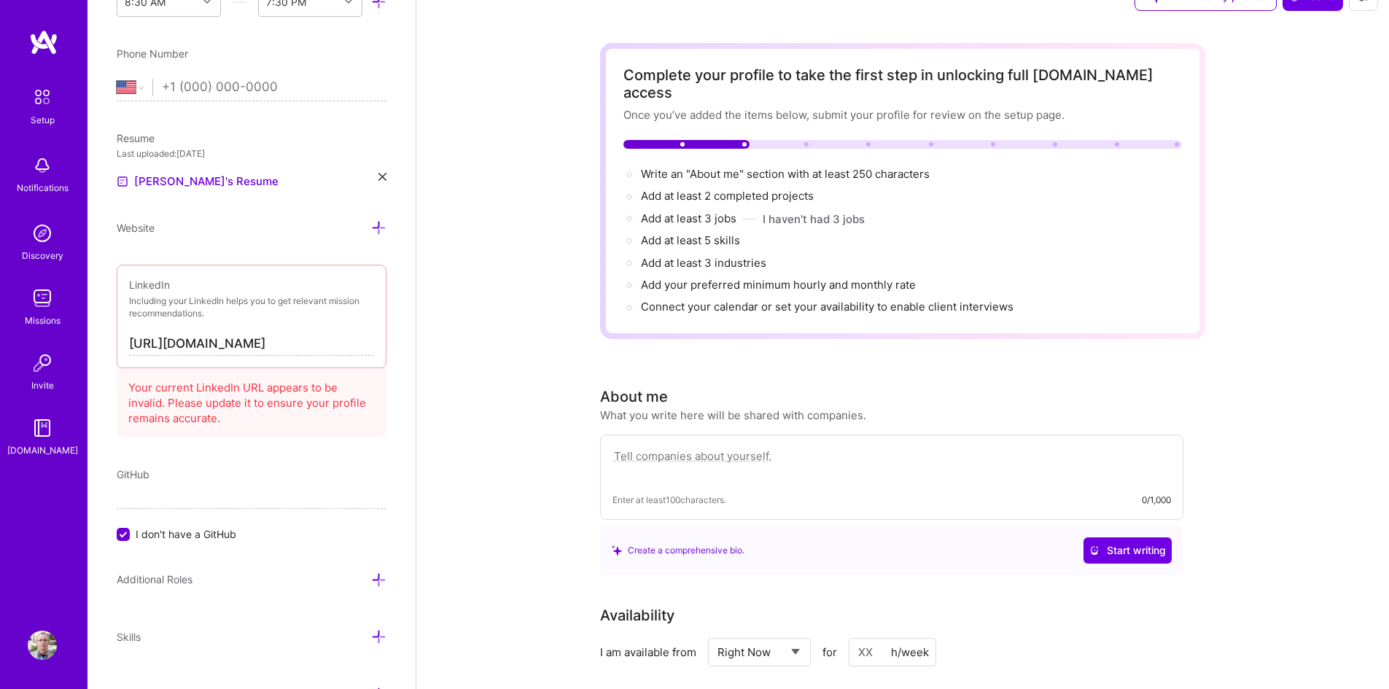
scroll to position [0, 0]
